Goal: Check status: Check status

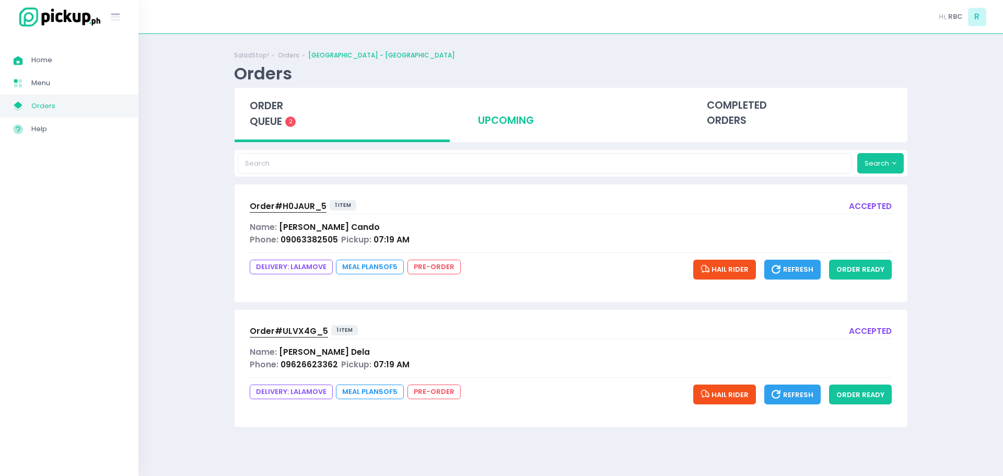
click at [496, 115] on div "upcoming" at bounding box center [571, 113] width 216 height 51
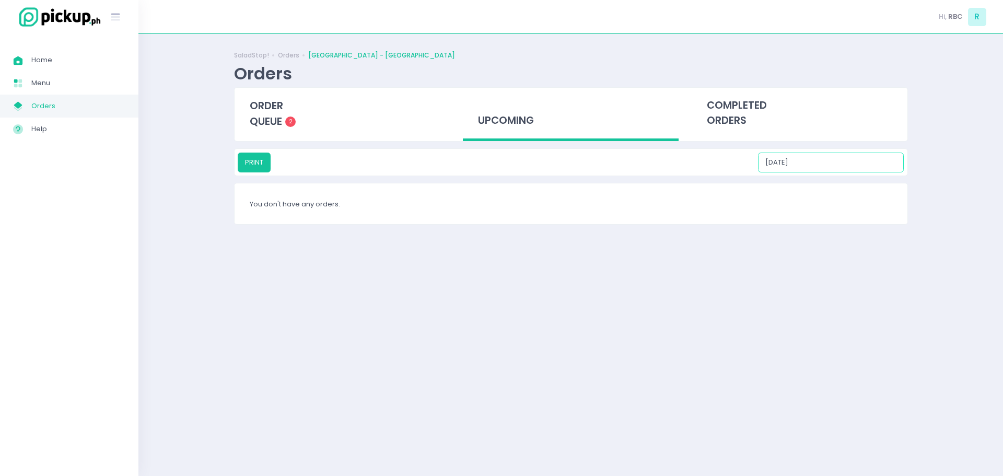
click at [830, 165] on input "[DATE]" at bounding box center [831, 163] width 146 height 20
click at [829, 240] on div "13" at bounding box center [829, 243] width 11 height 11
type input "[DATE]"
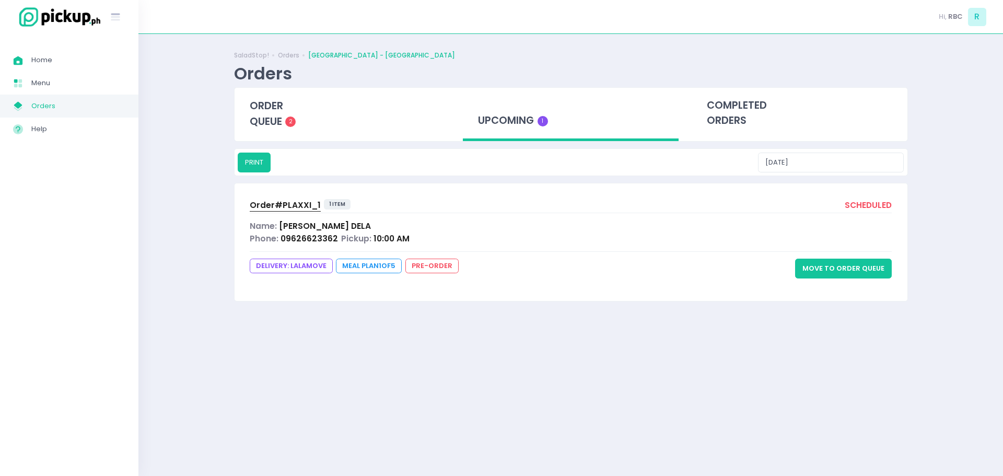
click at [299, 201] on span "Order# PLAXXI_1" at bounding box center [285, 205] width 71 height 11
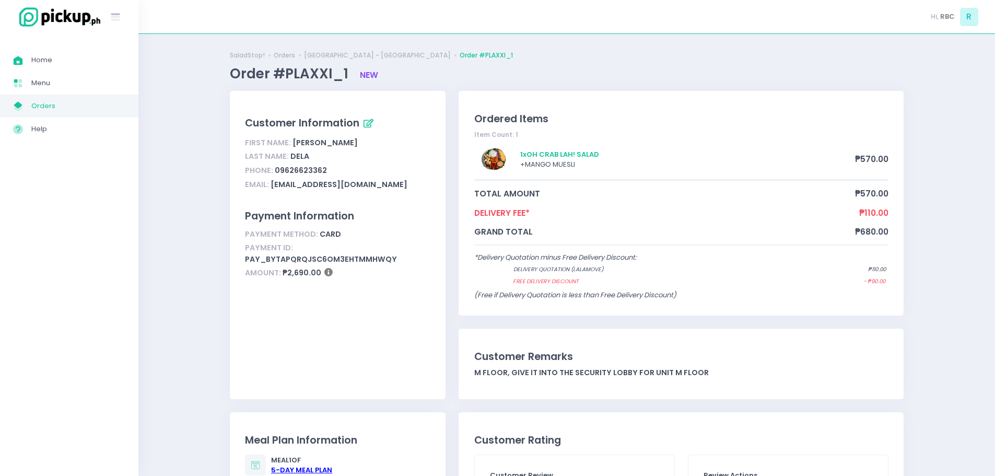
scroll to position [209, 0]
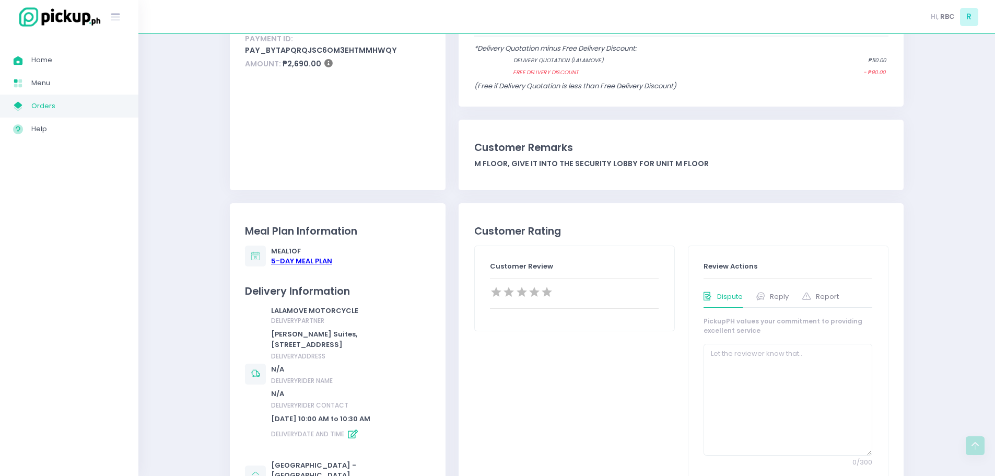
click at [305, 264] on div "5 -Day Meal Plan" at bounding box center [301, 261] width 61 height 10
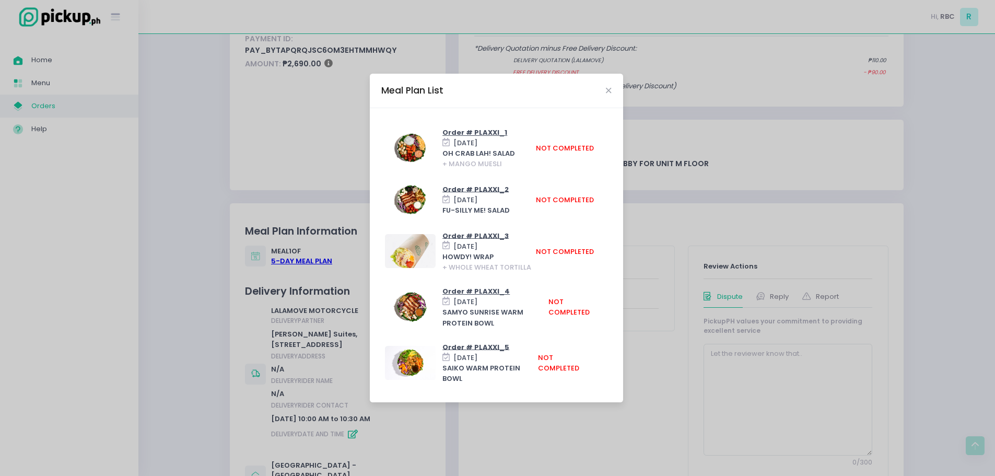
drag, startPoint x: 478, startPoint y: 135, endPoint x: 518, endPoint y: 286, distance: 156.6
click at [179, 131] on div "Meal Plan List Order # PLAXXI_1 [DATE] OH CRAB LAH! SALAD + MANGO MUESLI not co…" at bounding box center [497, 238] width 995 height 476
